Goal: Transaction & Acquisition: Purchase product/service

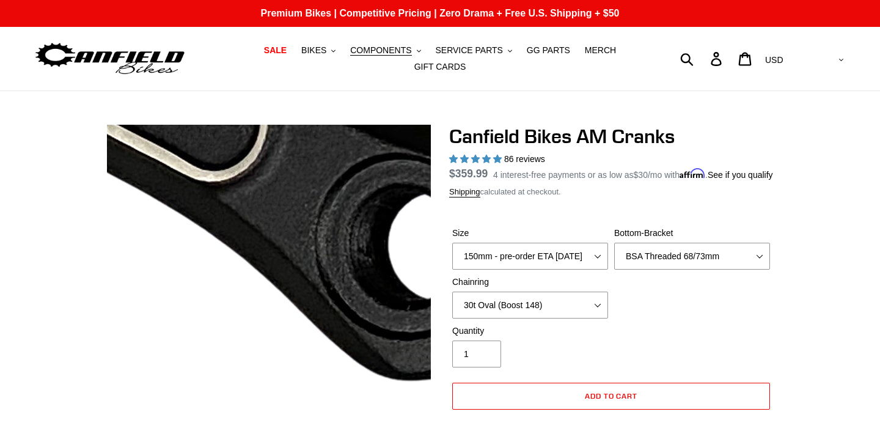
select select "155mm - pre-order ETA 9/30/25"
select select "BSA Threaded 68/73mm"
select select "30t Oval (Boost 148)"
select select "highest-rating"
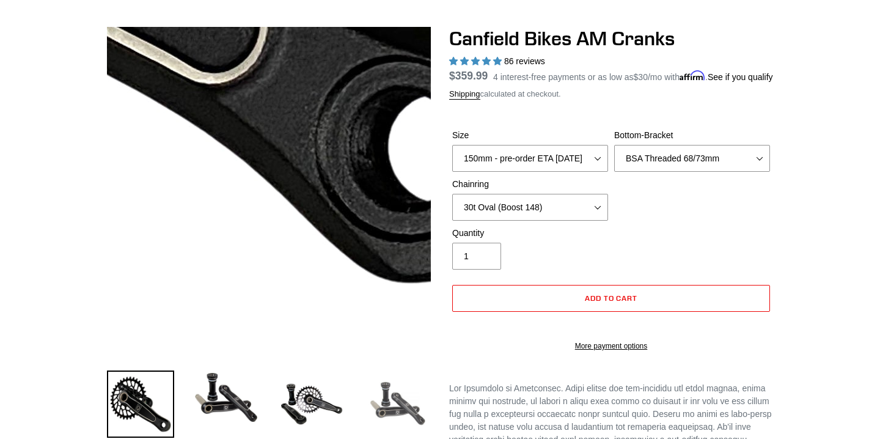
scroll to position [98, 0]
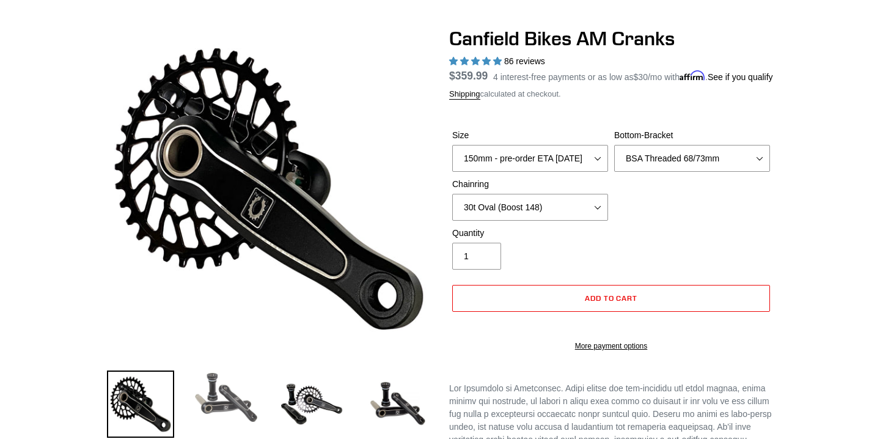
click at [216, 388] on img at bounding box center [226, 397] width 67 height 54
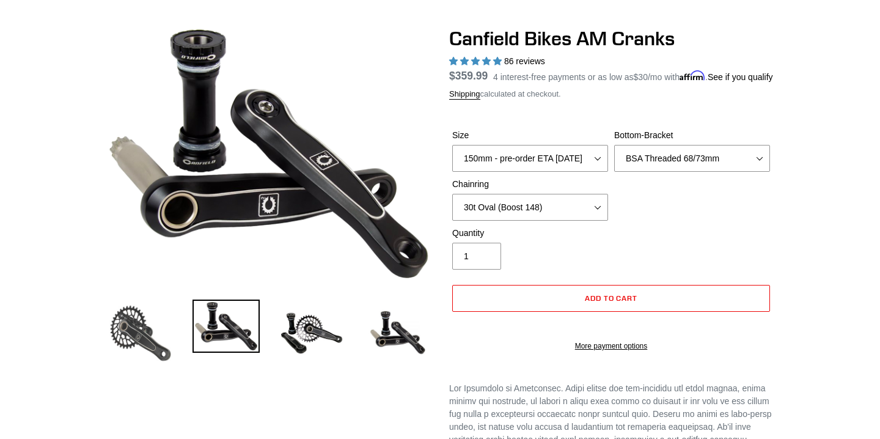
click at [136, 337] on img at bounding box center [140, 332] width 67 height 67
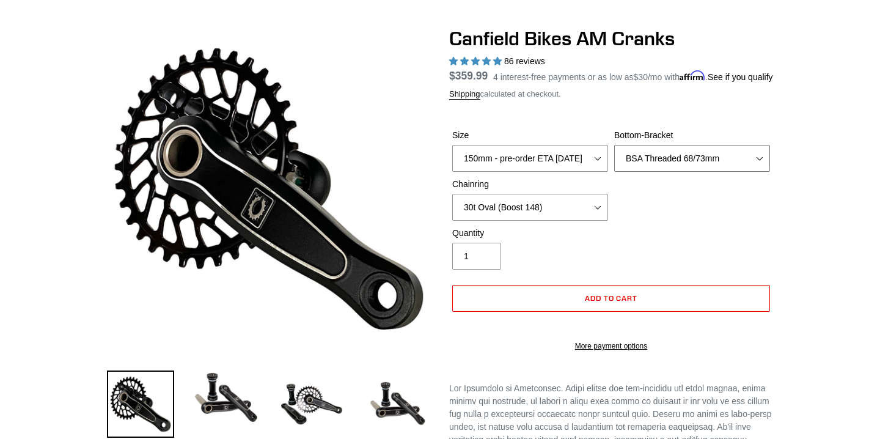
click at [692, 172] on select "None BSA Threaded 68/73mm Press Fit PF92" at bounding box center [692, 158] width 156 height 27
click at [614, 160] on select "None BSA Threaded 68/73mm Press Fit PF92" at bounding box center [692, 158] width 156 height 27
click at [510, 221] on select "None 30t Round (Boost 148) 30t Oval (Boost 148) 32t Round (Boost 148) 32t Oval …" at bounding box center [530, 207] width 156 height 27
select select "30t Round (Boost 148)"
click at [452, 208] on select "None 30t Round (Boost 148) 30t Oval (Boost 148) 32t Round (Boost 148) 32t Oval …" at bounding box center [530, 207] width 156 height 27
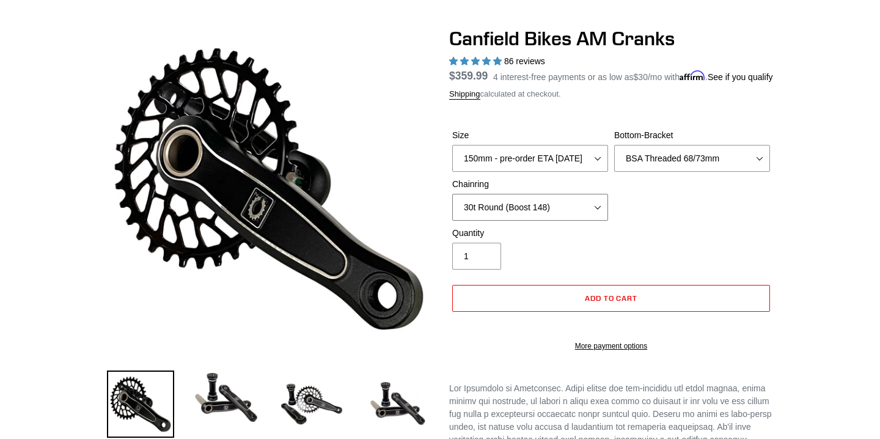
click at [515, 221] on select "None 30t Round (Boost 148) 30t Oval (Boost 148) 32t Round (Boost 148) 32t Oval …" at bounding box center [530, 207] width 156 height 27
click at [571, 172] on select "150mm - pre-order ETA 9/30/25 155mm - pre-order ETA 9/30/25 160mm - pre-order E…" at bounding box center [530, 158] width 156 height 27
click at [452, 160] on select "150mm - pre-order ETA 9/30/25 155mm - pre-order ETA 9/30/25 160mm - pre-order E…" at bounding box center [530, 158] width 156 height 27
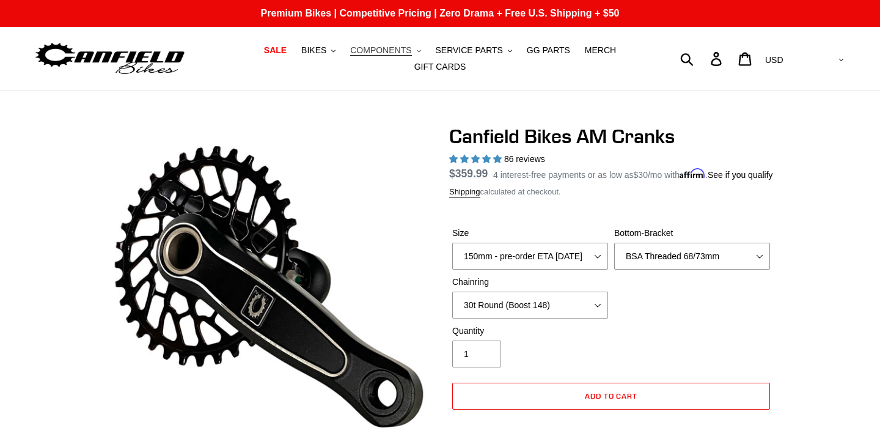
click at [416, 50] on button "COMPONENTS .cls-1{fill:#231f20}" at bounding box center [385, 50] width 83 height 17
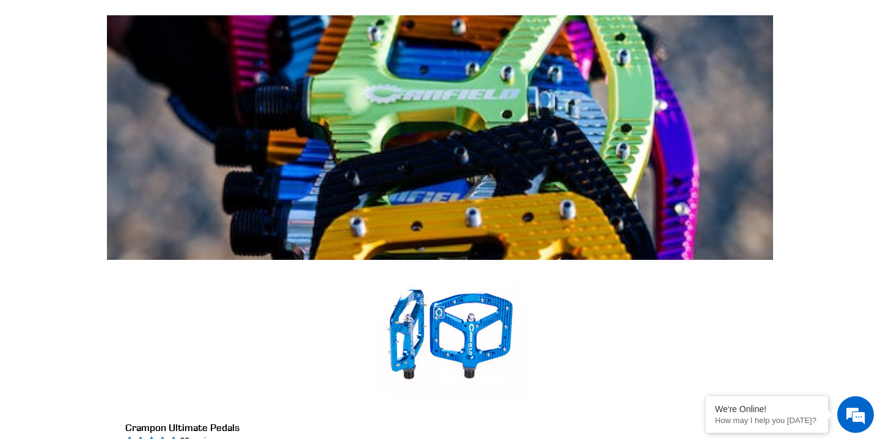
scroll to position [351, 0]
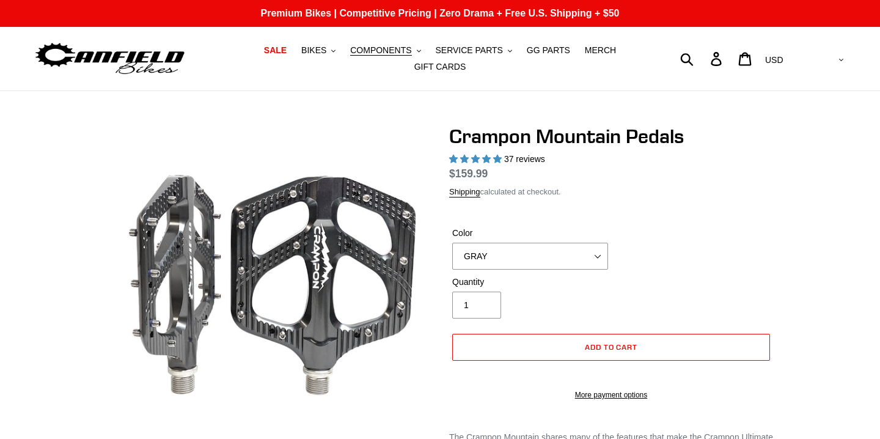
select select "highest-rating"
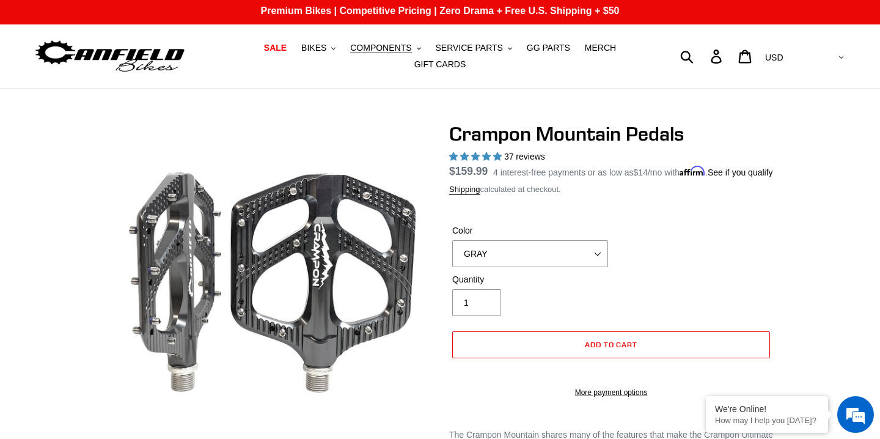
scroll to position [1, 0]
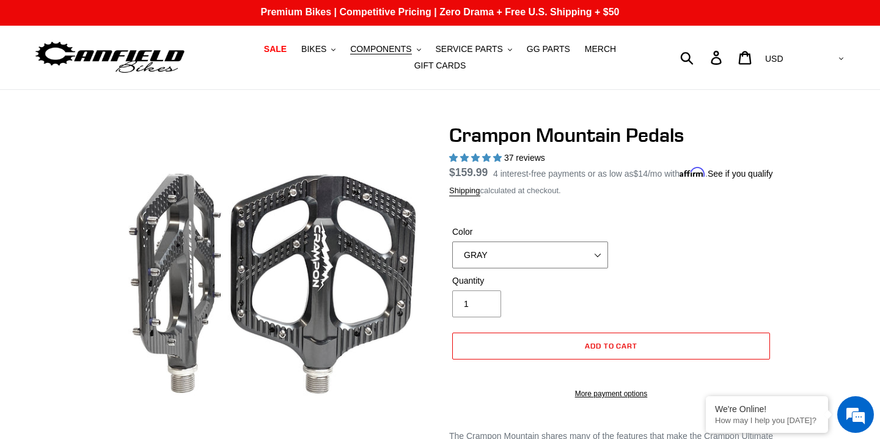
click at [501, 261] on select "GRAY BLACK STEALTH - Sold out POLISHED RED BLUE BAJA GOLD ORANGE PNW GREEN GOLD…" at bounding box center [530, 254] width 156 height 27
select select "ORANGE"
click at [452, 256] on select "GRAY BLACK STEALTH - Sold out POLISHED RED BLUE BAJA GOLD ORANGE PNW GREEN GOLD…" at bounding box center [530, 254] width 156 height 27
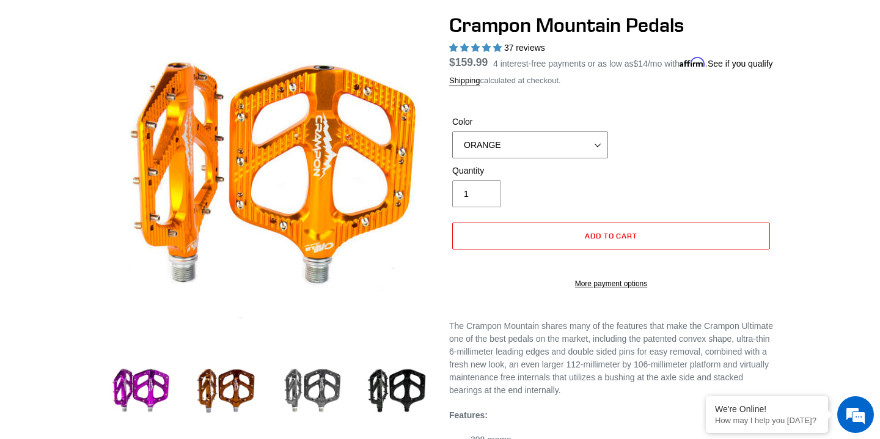
scroll to position [113, 0]
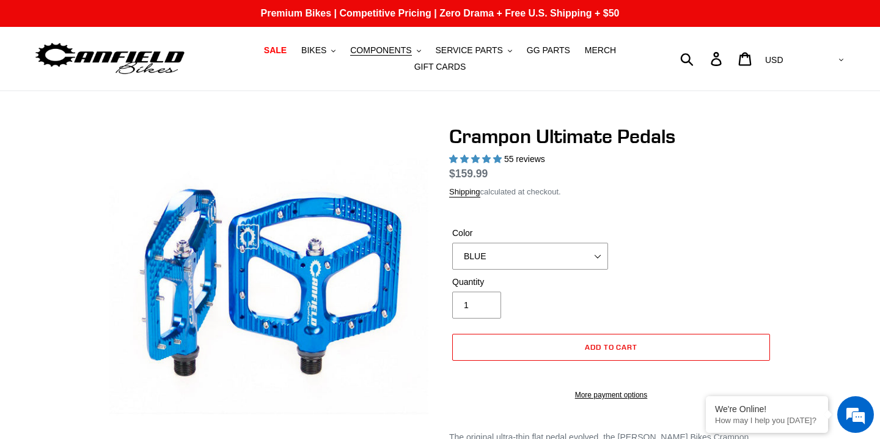
select select "highest-rating"
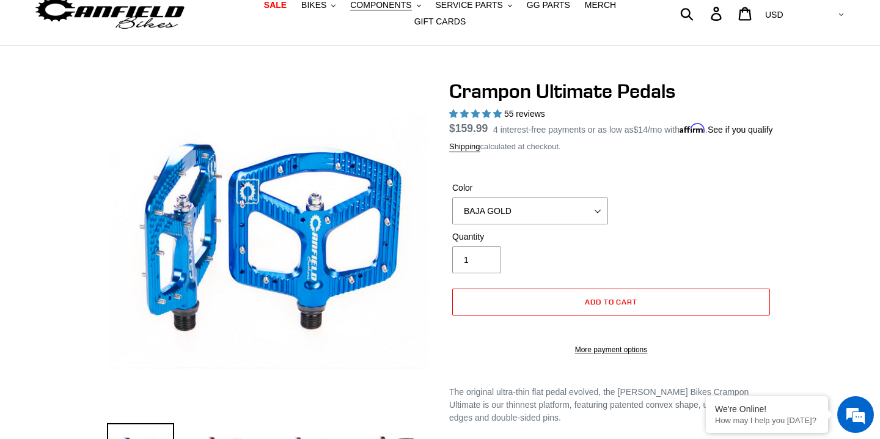
click at [452, 212] on select "BLUE RED PURPLE STEALTH BRONZE GREY [GEOGRAPHIC_DATA] BLACK POLISHED [GEOGRAPHI…" at bounding box center [530, 210] width 156 height 27
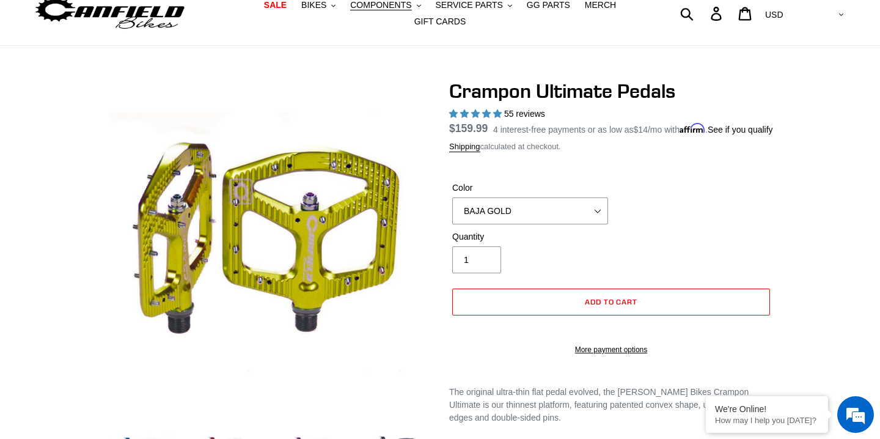
click at [539, 224] on select "BLUE RED PURPLE STEALTH BRONZE GREY [GEOGRAPHIC_DATA] BLACK POLISHED [GEOGRAPHI…" at bounding box center [530, 210] width 156 height 27
select select "ORANGE"
click at [452, 212] on select "BLUE RED PURPLE STEALTH BRONZE GREY [GEOGRAPHIC_DATA] BLACK POLISHED [GEOGRAPHI…" at bounding box center [530, 210] width 156 height 27
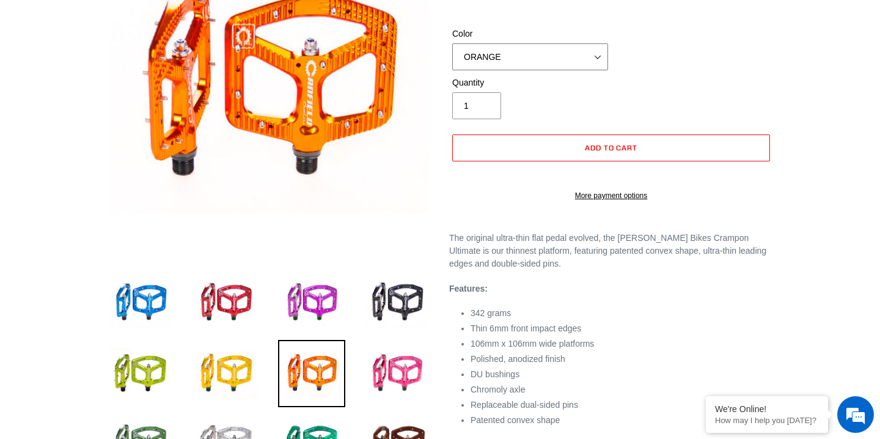
scroll to position [199, 0]
